Goal: Contribute content: Contribute content

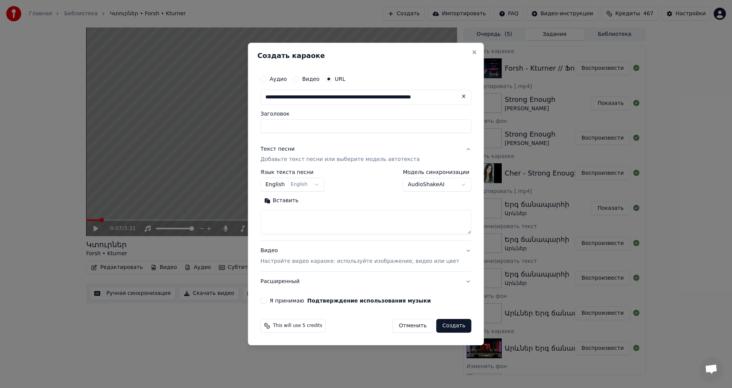
scroll to position [0, 35]
type input "**********"
click at [304, 221] on textarea at bounding box center [365, 222] width 211 height 24
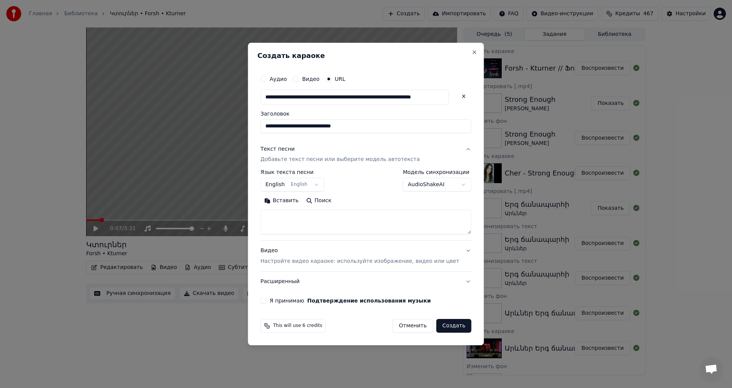
paste textarea "**********"
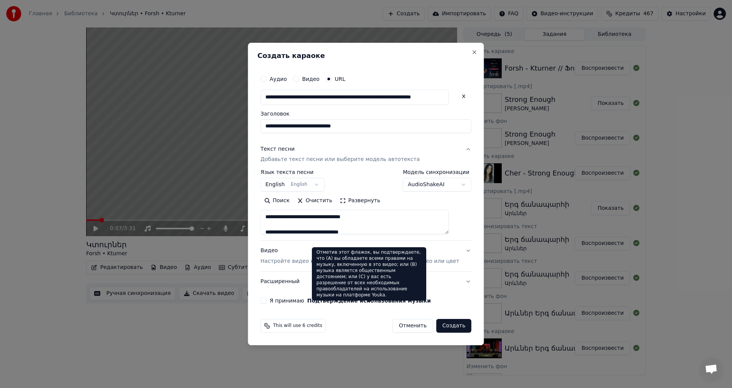
scroll to position [170, 0]
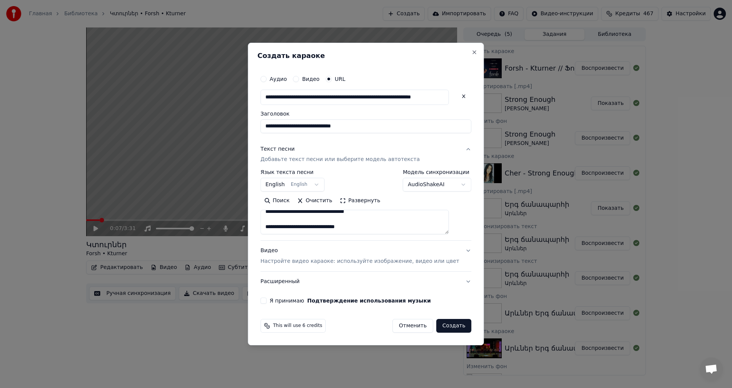
paste textarea "**********"
type textarea "**********"
drag, startPoint x: 277, startPoint y: 299, endPoint x: 315, endPoint y: 305, distance: 37.9
click at [267, 299] on button "Я принимаю Подтверждение использования музыки" at bounding box center [263, 300] width 6 height 6
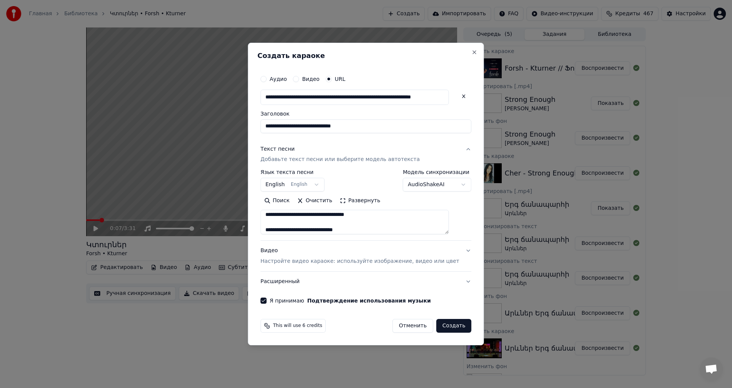
drag, startPoint x: 446, startPoint y: 326, endPoint x: 426, endPoint y: 329, distance: 20.3
click at [445, 326] on button "Создать" at bounding box center [453, 326] width 35 height 14
select select "**"
select select
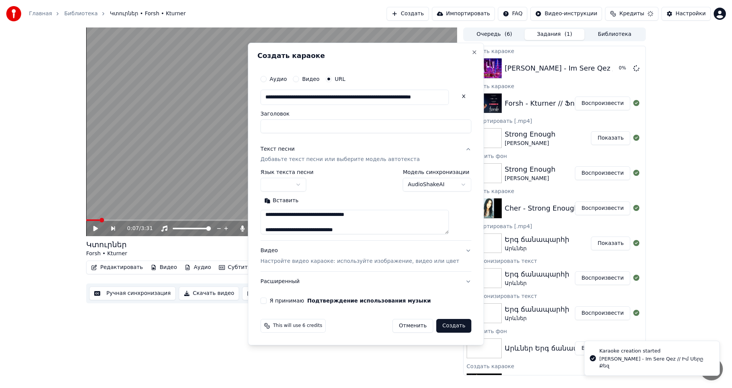
scroll to position [0, 0]
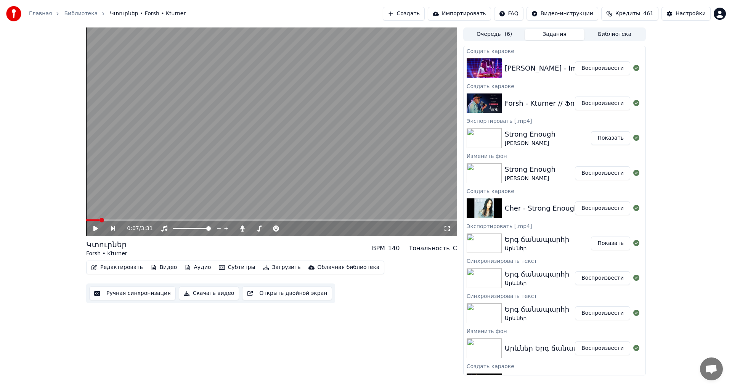
click at [601, 76] on div "[PERSON_NAME] - Im Sere Qez // Իմ Սերը Քեզ Воспроизвести" at bounding box center [555, 68] width 182 height 26
click at [603, 71] on button "Воспроизвести" at bounding box center [602, 68] width 55 height 14
click at [95, 230] on icon at bounding box center [96, 228] width 4 height 5
click at [158, 267] on button "Видео" at bounding box center [164, 267] width 33 height 11
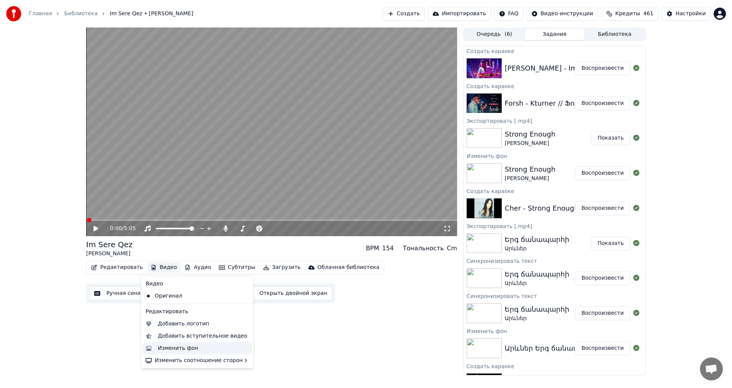
click at [198, 349] on div "Изменить фон" at bounding box center [203, 348] width 91 height 8
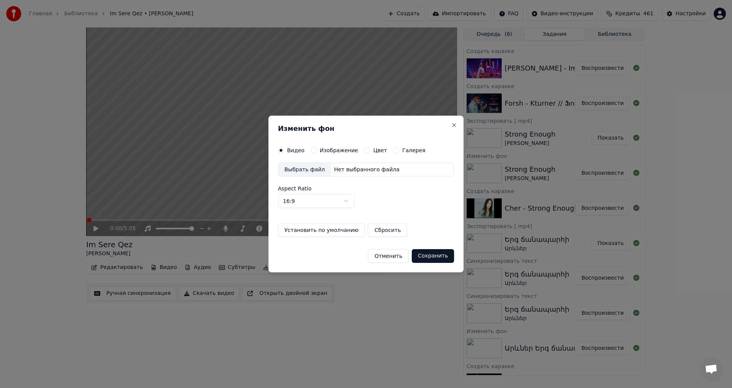
click at [311, 149] on button "Изображение" at bounding box center [314, 150] width 6 height 6
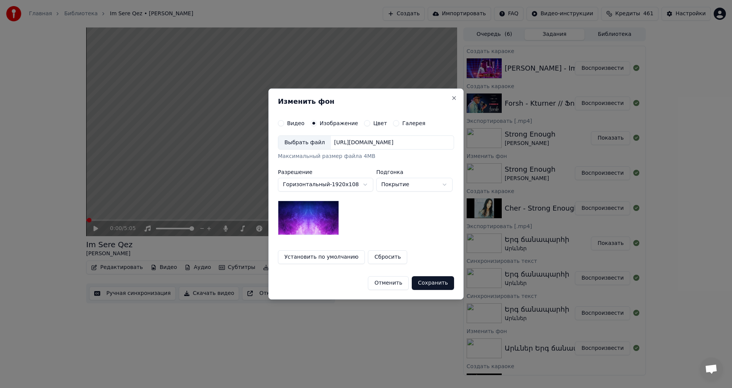
click at [331, 141] on div "[URL][DOMAIN_NAME]" at bounding box center [364, 143] width 66 height 8
click at [443, 284] on button "Сохранить" at bounding box center [433, 283] width 42 height 14
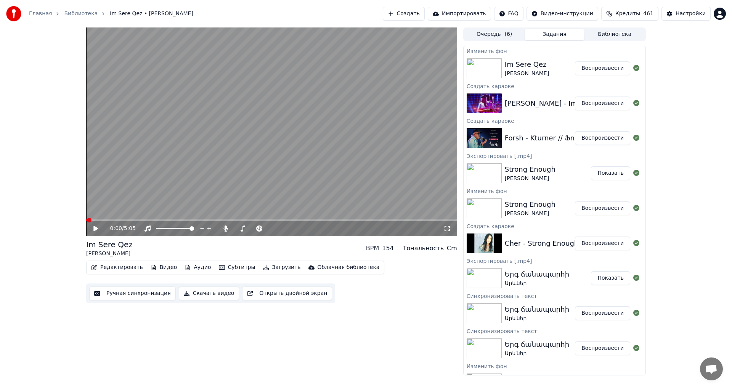
click at [596, 64] on button "Воспроизвести" at bounding box center [602, 68] width 55 height 14
click at [172, 182] on video at bounding box center [271, 131] width 371 height 209
click at [683, 9] on button "Настройки" at bounding box center [686, 14] width 49 height 14
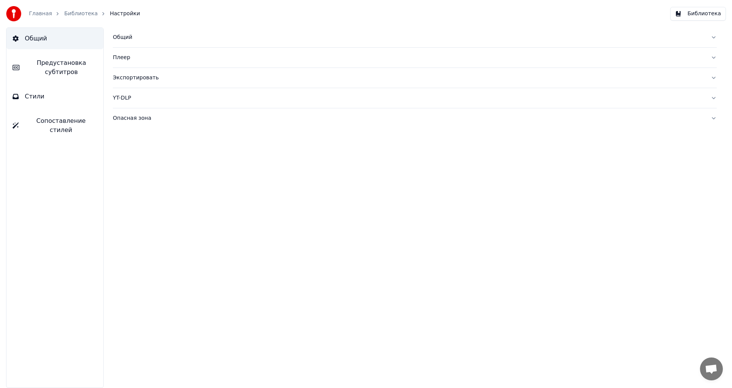
click at [53, 77] on button "Предустановка субтитров" at bounding box center [54, 67] width 97 height 31
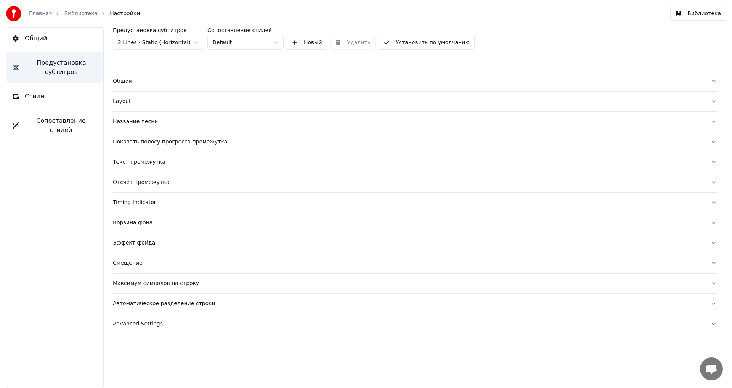
click at [132, 122] on div "Название песни" at bounding box center [409, 122] width 592 height 8
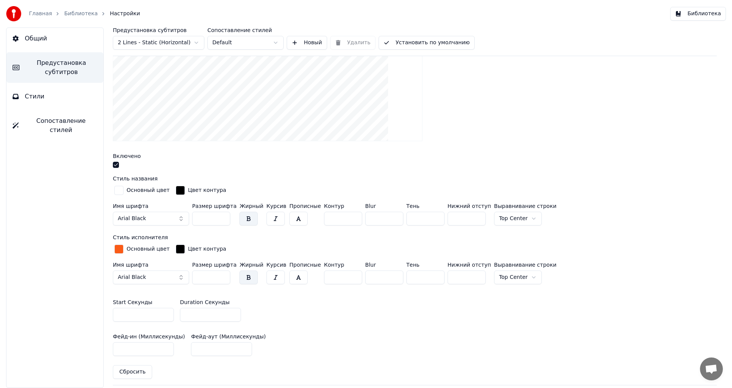
scroll to position [229, 0]
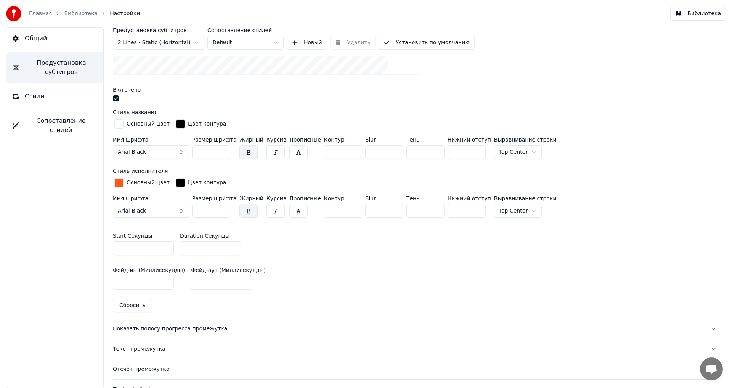
click at [233, 244] on input "*" at bounding box center [210, 248] width 61 height 14
type input "*"
click at [233, 244] on input "*" at bounding box center [210, 248] width 61 height 14
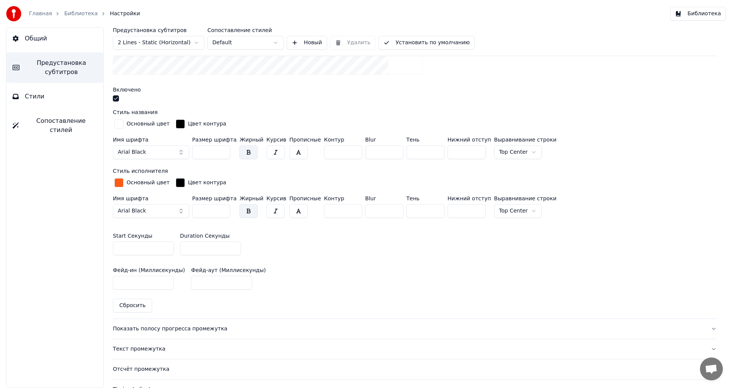
click at [417, 40] on button "Установить по умолчанию" at bounding box center [427, 43] width 96 height 14
drag, startPoint x: 408, startPoint y: 37, endPoint x: 434, endPoint y: 46, distance: 26.8
click at [410, 37] on button "Готово" at bounding box center [400, 43] width 42 height 14
click at [420, 45] on button "Готово" at bounding box center [400, 43] width 42 height 14
click at [702, 17] on button "Библиотека" at bounding box center [698, 14] width 56 height 14
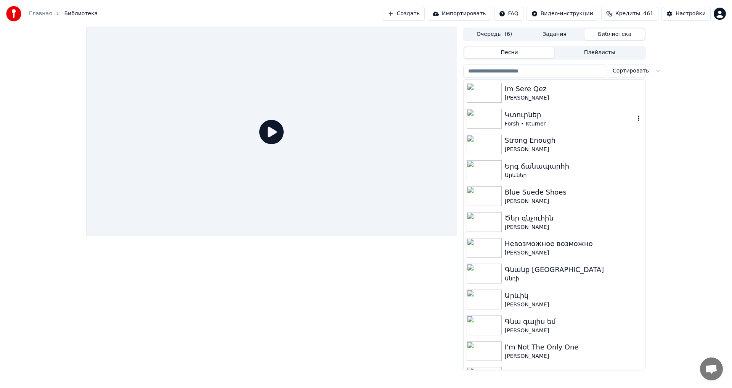
click at [541, 92] on div "Im Sere Qez" at bounding box center [574, 89] width 138 height 11
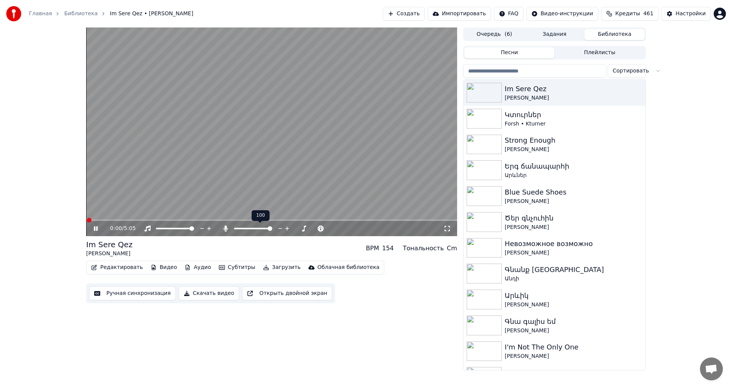
click at [272, 231] on span at bounding box center [270, 228] width 5 height 5
click at [340, 176] on video at bounding box center [271, 131] width 371 height 209
click at [110, 270] on button "Редактировать" at bounding box center [117, 267] width 58 height 11
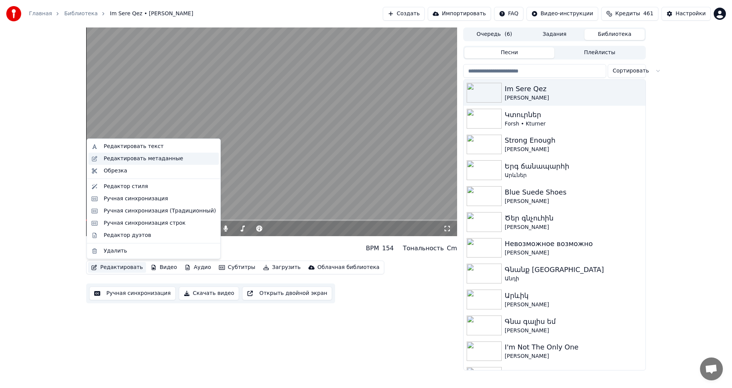
click at [141, 158] on div "Редактировать метаданные" at bounding box center [143, 159] width 79 height 8
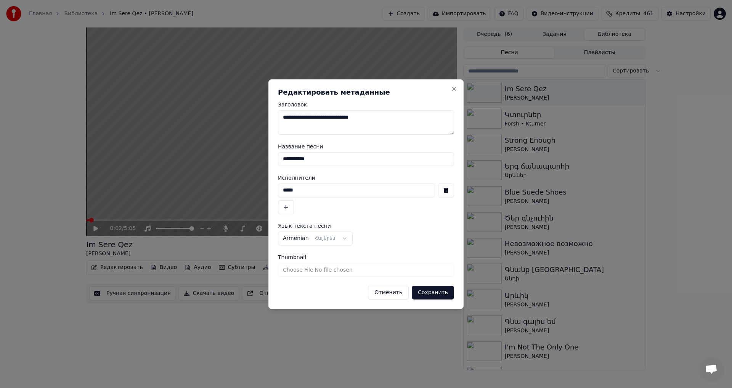
drag, startPoint x: 278, startPoint y: 184, endPoint x: 244, endPoint y: 181, distance: 33.7
click at [244, 182] on body "Главная Библиотека Im Sere Qez • [PERSON_NAME] Импортировать FAQ Видео-инструкц…" at bounding box center [366, 194] width 732 height 388
type input "*****"
drag, startPoint x: 337, startPoint y: 159, endPoint x: 210, endPoint y: 157, distance: 127.8
click at [211, 157] on body "Главная Библиотека Im Sere Qez • [PERSON_NAME] Импортировать FAQ Видео-инструкц…" at bounding box center [366, 194] width 732 height 388
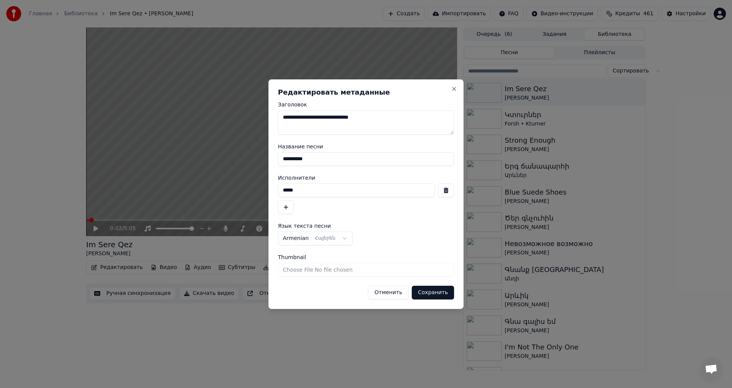
click at [291, 161] on input "**********" at bounding box center [366, 159] width 176 height 14
type input "**********"
click at [431, 291] on button "Сохранить" at bounding box center [433, 293] width 42 height 14
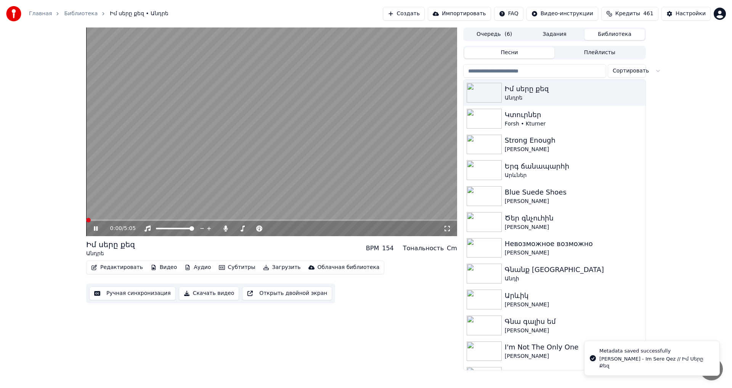
click at [240, 172] on video at bounding box center [271, 131] width 371 height 209
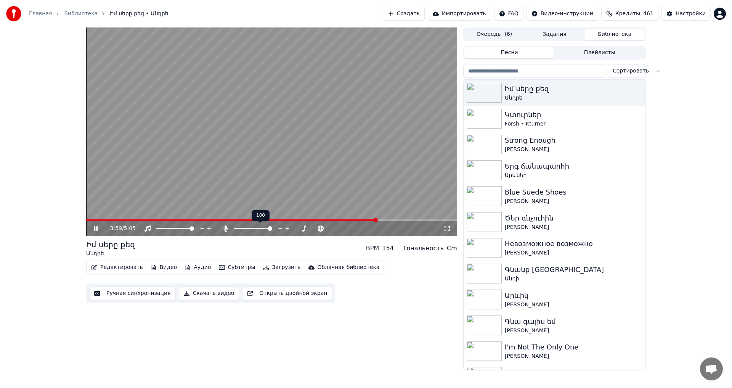
click at [235, 228] on span at bounding box center [253, 229] width 38 height 2
click at [174, 221] on body "Главная Библиотека Իմ սերը քեզ • Անդրե Создать Импортировать FAQ Видео-инструкц…" at bounding box center [366, 194] width 732 height 388
click at [175, 220] on div "100 100" at bounding box center [183, 215] width 18 height 11
click at [170, 220] on span at bounding box center [233, 220] width 294 height 2
click at [281, 228] on icon at bounding box center [280, 229] width 7 height 8
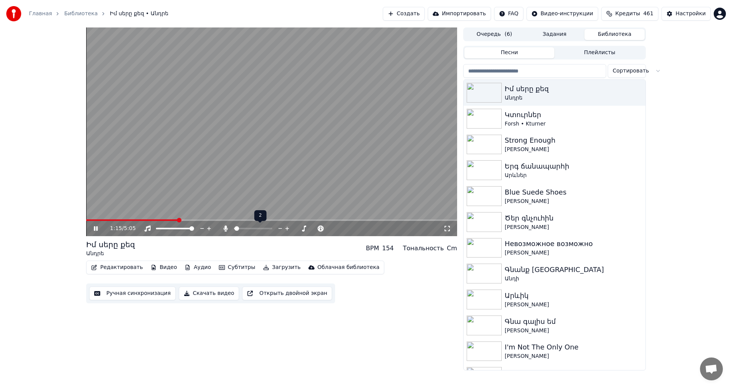
click at [273, 138] on video at bounding box center [271, 131] width 371 height 209
click at [272, 267] on button "Загрузить" at bounding box center [282, 267] width 44 height 11
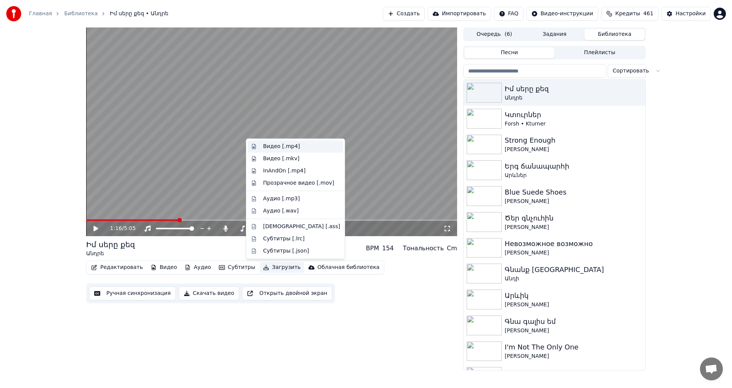
click at [278, 147] on div "Видео [.mp4]" at bounding box center [281, 147] width 37 height 8
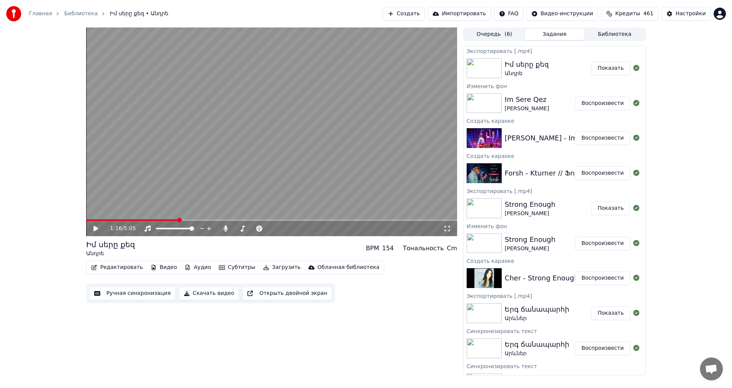
click at [600, 66] on button "Показать" at bounding box center [610, 68] width 39 height 14
click at [419, 13] on button "Создать" at bounding box center [404, 14] width 42 height 14
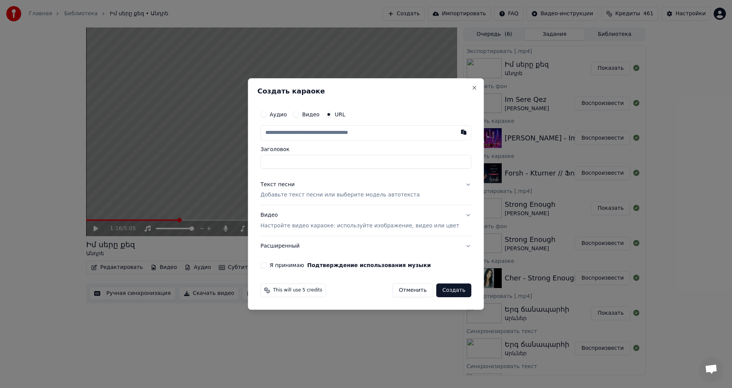
click at [306, 133] on input "text" at bounding box center [365, 132] width 211 height 15
type input "**********"
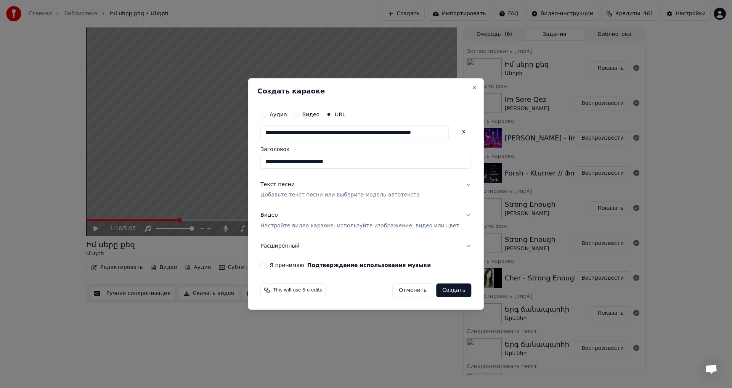
click at [292, 215] on div "Видео Настройте видео караоке: используйте изображение, видео или цвет" at bounding box center [359, 221] width 199 height 18
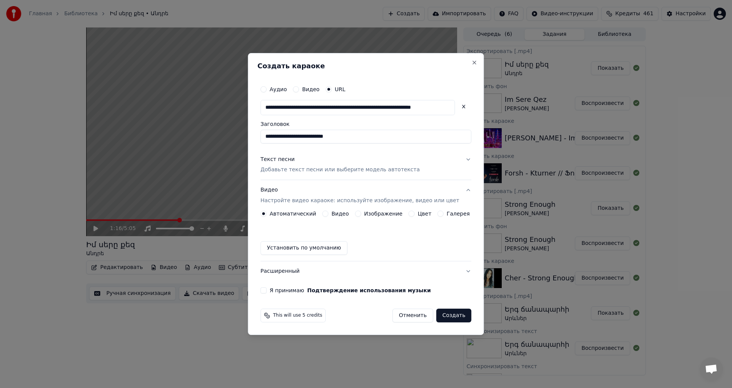
click at [291, 167] on p "Добавьте текст песни или выберите модель автотекста" at bounding box center [339, 170] width 159 height 8
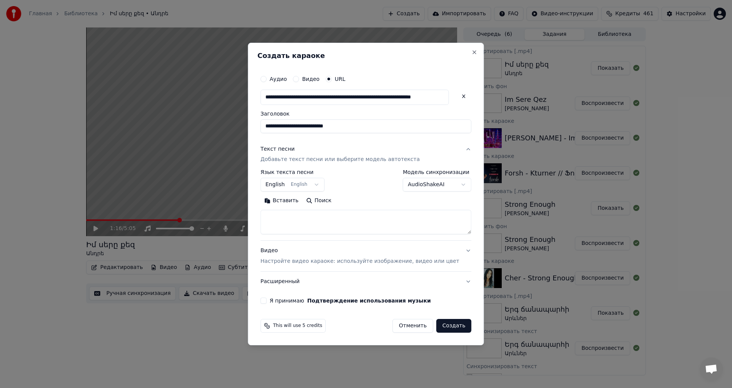
click at [292, 226] on textarea at bounding box center [365, 222] width 211 height 24
paste textarea "**********"
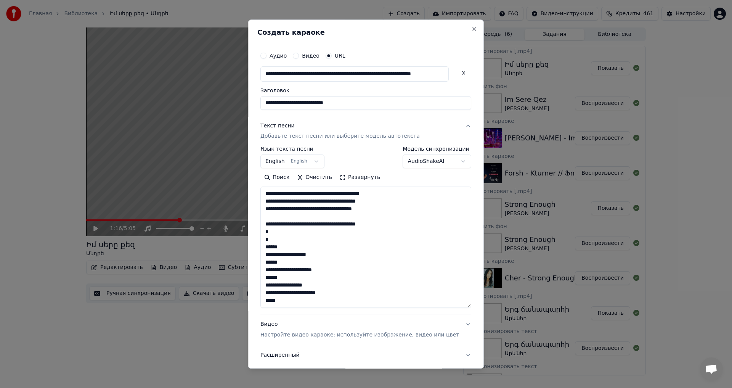
scroll to position [94, 0]
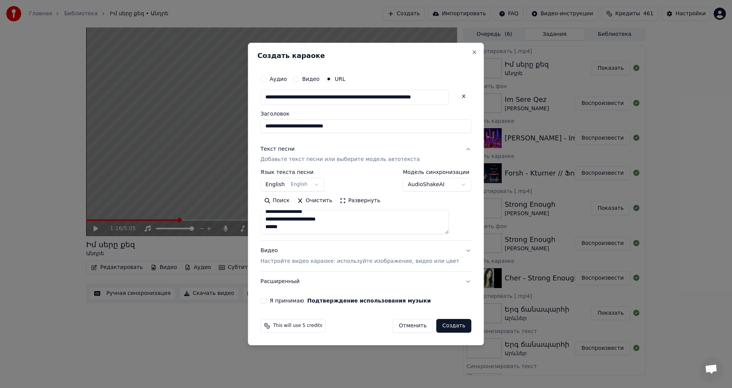
paste textarea "**********"
type textarea "**********"
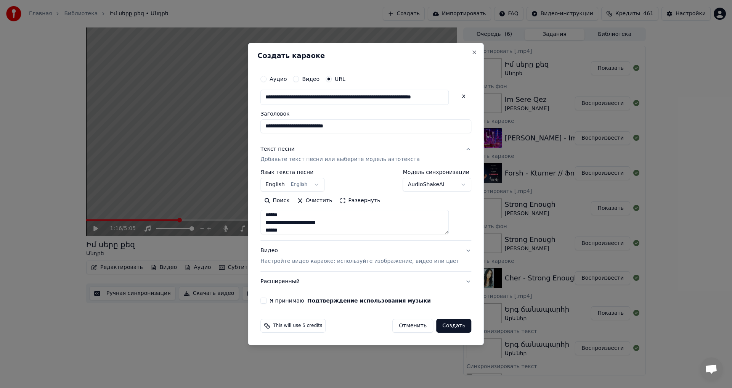
click at [270, 300] on div "**********" at bounding box center [365, 187] width 217 height 239
click at [267, 301] on button "Я принимаю Подтверждение использования музыки" at bounding box center [263, 300] width 6 height 6
click at [436, 328] on button "Создать" at bounding box center [453, 326] width 35 height 14
select select "**"
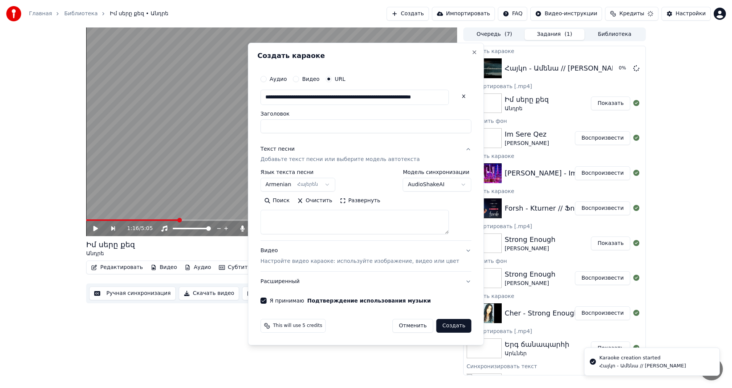
scroll to position [0, 0]
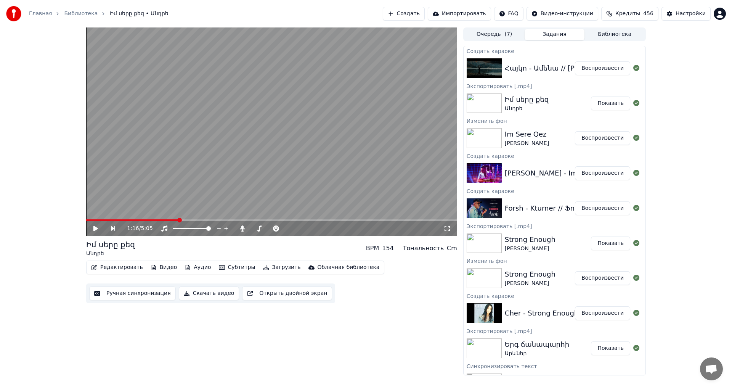
click at [595, 76] on div "Հայկո - Ամենա // Hayko - [PERSON_NAME] Воспроизвести" at bounding box center [555, 68] width 182 height 26
click at [593, 71] on button "Воспроизвести" at bounding box center [602, 68] width 55 height 14
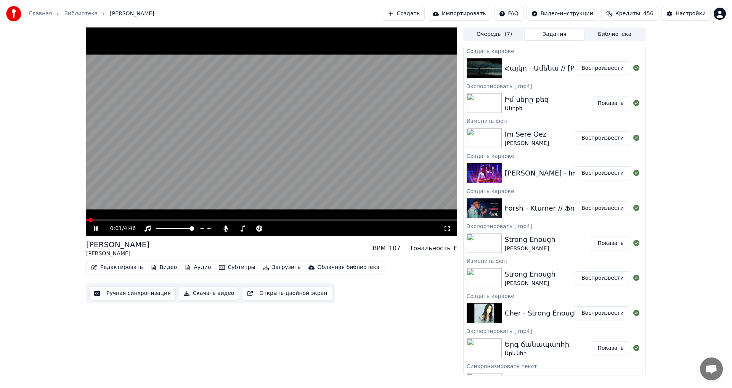
click at [255, 154] on video at bounding box center [271, 131] width 371 height 209
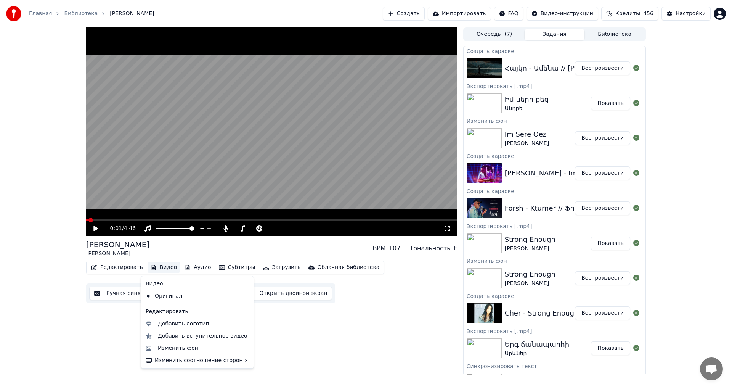
click at [165, 269] on button "Видео" at bounding box center [164, 267] width 33 height 11
click at [174, 346] on div "Изменить фон" at bounding box center [178, 348] width 40 height 8
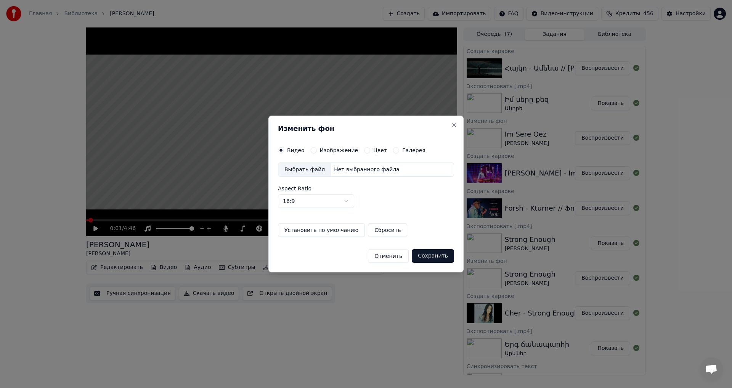
click at [313, 150] on button "Изображение" at bounding box center [314, 150] width 6 height 6
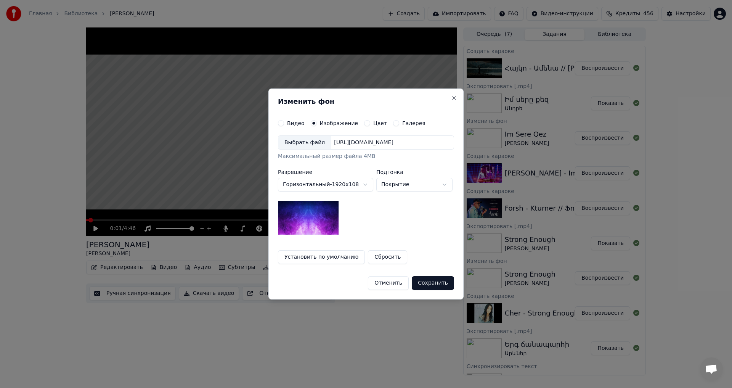
click at [303, 146] on div "Выбрать файл" at bounding box center [304, 143] width 53 height 14
click at [435, 285] on button "Сохранить" at bounding box center [433, 283] width 42 height 14
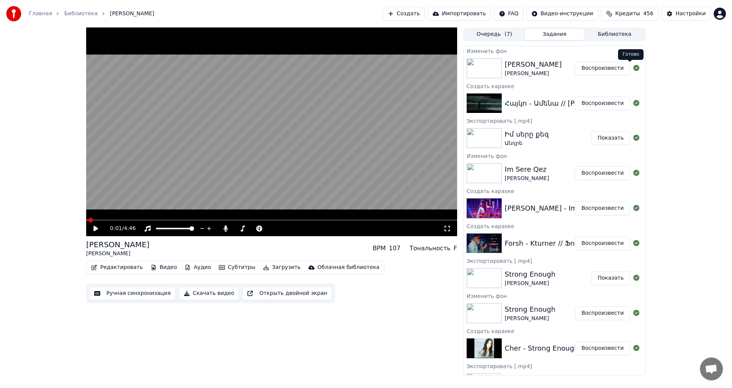
click at [591, 65] on button "Воспроизвести" at bounding box center [602, 68] width 55 height 14
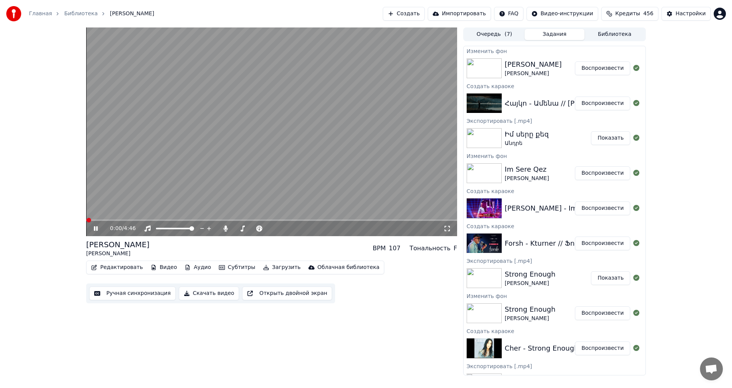
click at [117, 265] on button "Редактировать" at bounding box center [117, 267] width 58 height 11
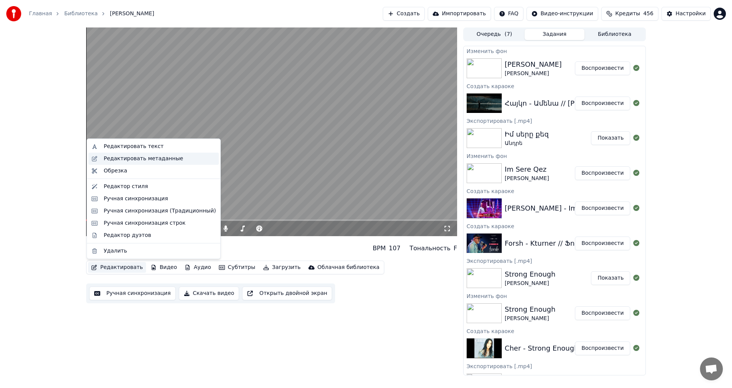
click at [143, 163] on div "Редактировать метаданные" at bounding box center [153, 159] width 130 height 12
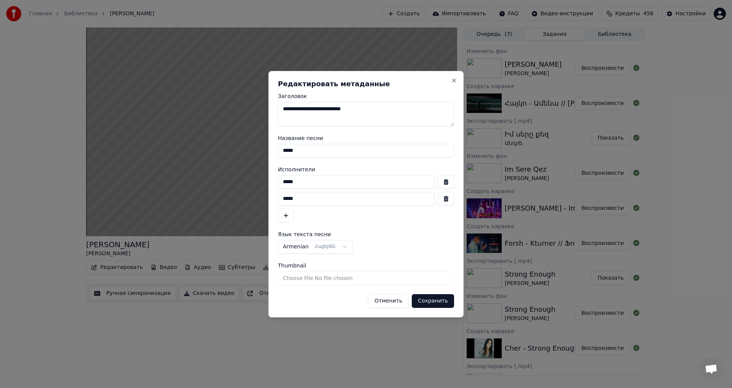
click at [442, 200] on button "button" at bounding box center [446, 199] width 16 height 14
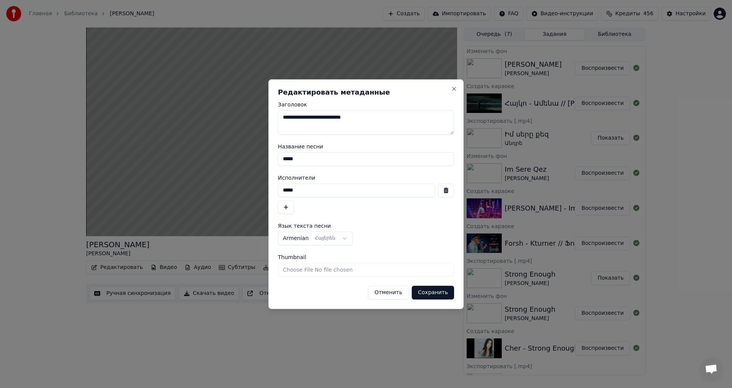
drag, startPoint x: 325, startPoint y: 153, endPoint x: 257, endPoint y: 154, distance: 67.1
click at [258, 154] on body "Главная Библиотека [PERSON_NAME] Создать Импортировать FAQ Видео-инструкции Кре…" at bounding box center [366, 194] width 732 height 388
type input "*****"
click at [439, 293] on button "Сохранить" at bounding box center [433, 293] width 42 height 14
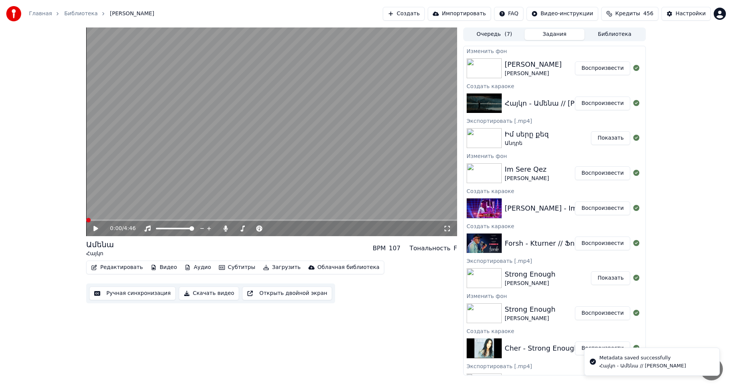
click at [244, 123] on video at bounding box center [271, 131] width 371 height 209
click at [244, 124] on video at bounding box center [271, 131] width 371 height 209
click at [86, 219] on span at bounding box center [88, 220] width 5 height 5
click at [246, 139] on video at bounding box center [271, 131] width 371 height 209
click at [272, 231] on span at bounding box center [270, 228] width 5 height 5
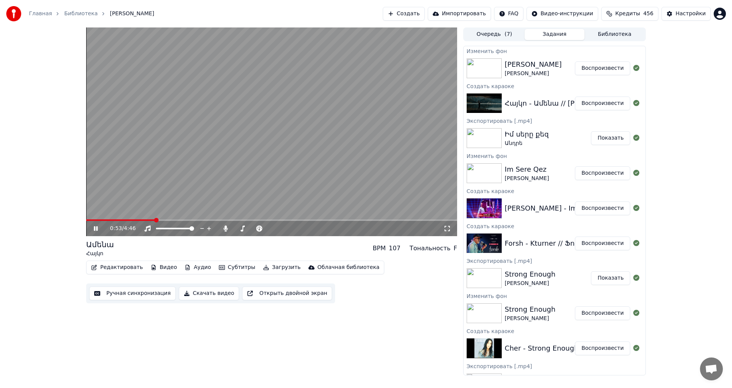
click at [279, 183] on video at bounding box center [271, 131] width 371 height 209
click at [344, 125] on video at bounding box center [271, 131] width 371 height 209
click at [314, 182] on video at bounding box center [271, 131] width 371 height 209
click at [237, 228] on span at bounding box center [235, 229] width 3 height 2
click at [278, 227] on icon at bounding box center [280, 229] width 7 height 8
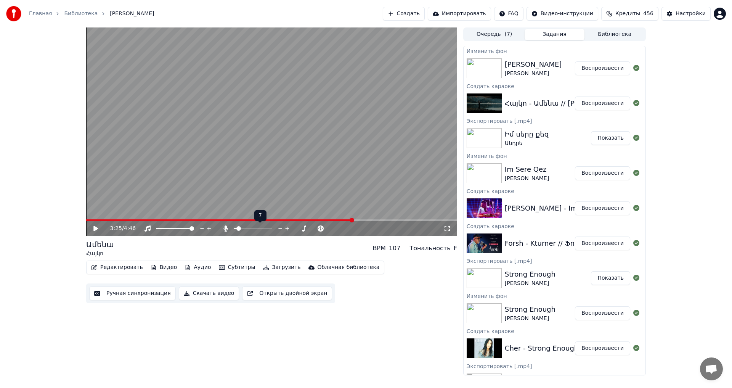
click at [278, 227] on icon at bounding box center [280, 229] width 7 height 8
click at [175, 218] on video at bounding box center [271, 131] width 371 height 209
click at [174, 221] on span at bounding box center [219, 220] width 267 height 2
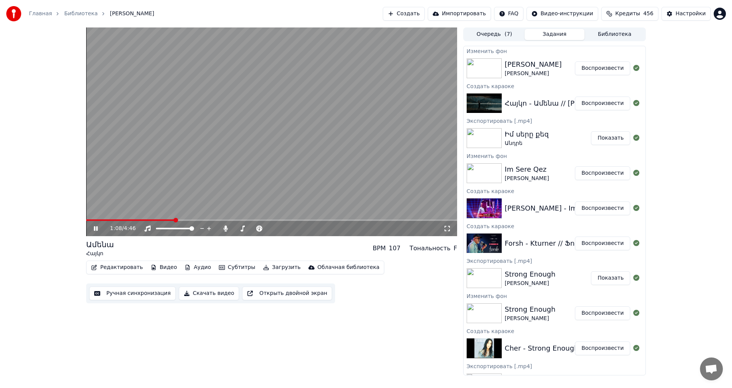
click at [238, 126] on video at bounding box center [271, 131] width 371 height 209
click at [216, 152] on video at bounding box center [271, 131] width 371 height 209
click at [278, 227] on icon at bounding box center [280, 229] width 7 height 8
click at [285, 161] on video at bounding box center [271, 131] width 371 height 209
click at [274, 266] on button "Загрузить" at bounding box center [282, 267] width 44 height 11
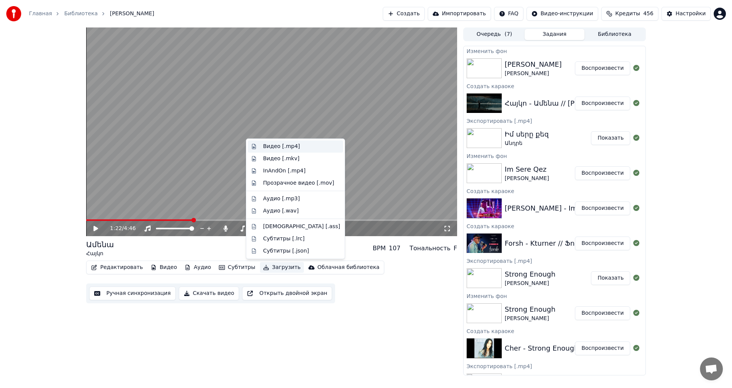
click at [286, 149] on div "Видео [.mp4]" at bounding box center [281, 147] width 37 height 8
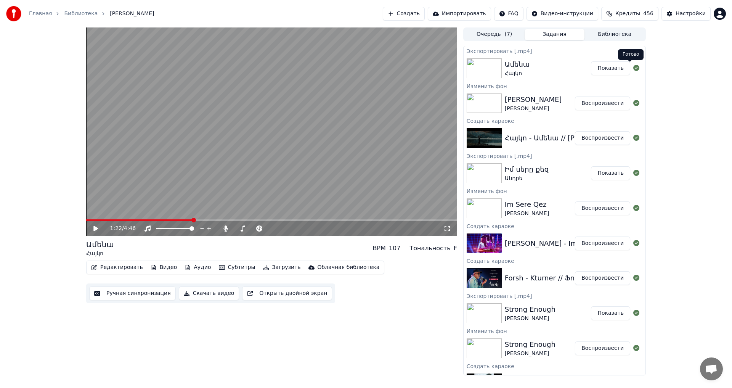
click at [620, 68] on button "Показать" at bounding box center [610, 68] width 39 height 14
click at [397, 329] on div "1:22 / 4:46 [PERSON_NAME] BPM 107 Тональность F Редактировать Видео Аудио Субти…" at bounding box center [271, 201] width 371 height 348
